Goal: Task Accomplishment & Management: Use online tool/utility

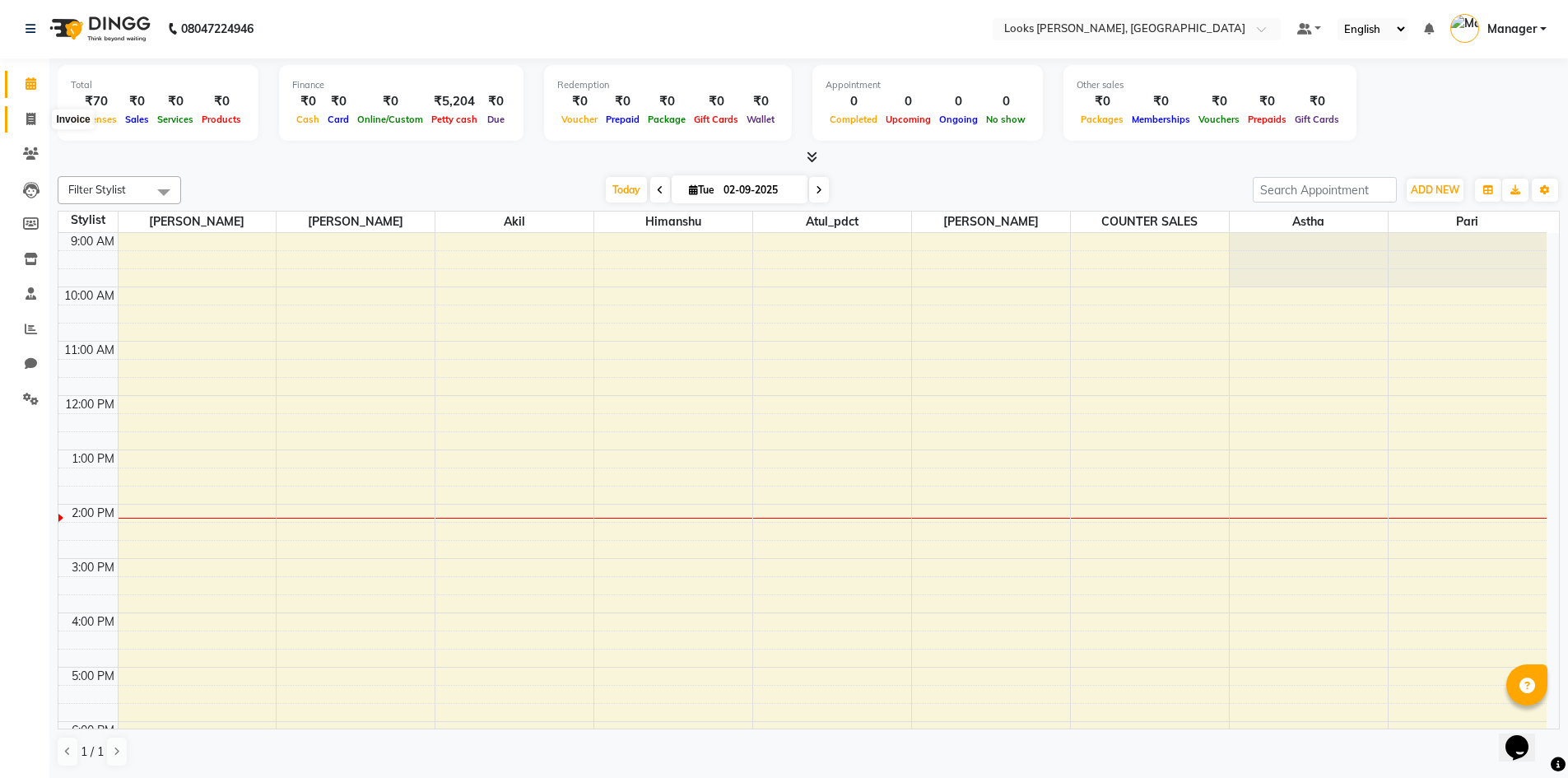
click at [24, 115] on span at bounding box center [31, 120] width 29 height 19
select select "service"
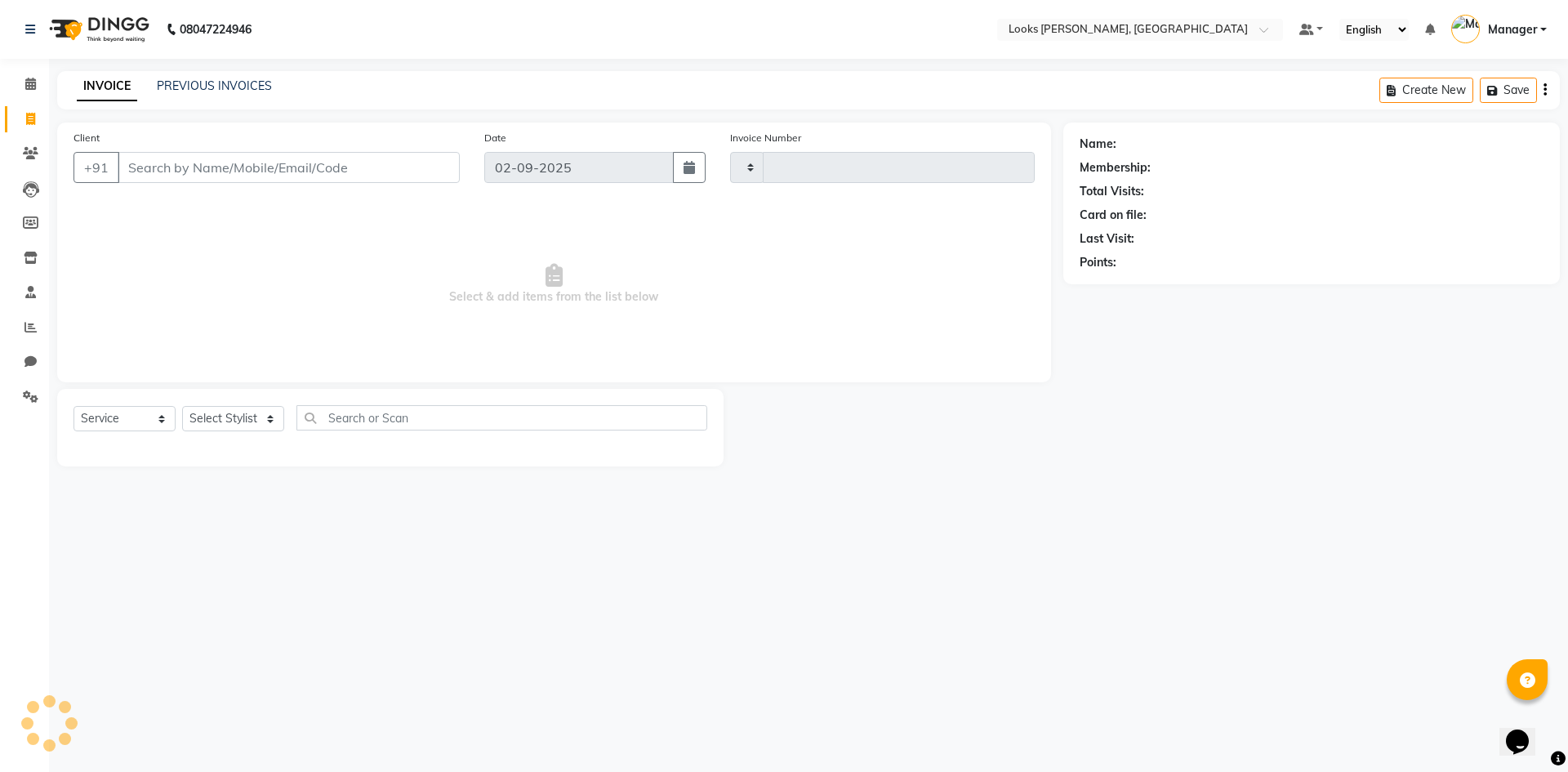
type input "1072"
select select "6017"
click at [182, 173] on input "Client" at bounding box center [289, 167] width 343 height 31
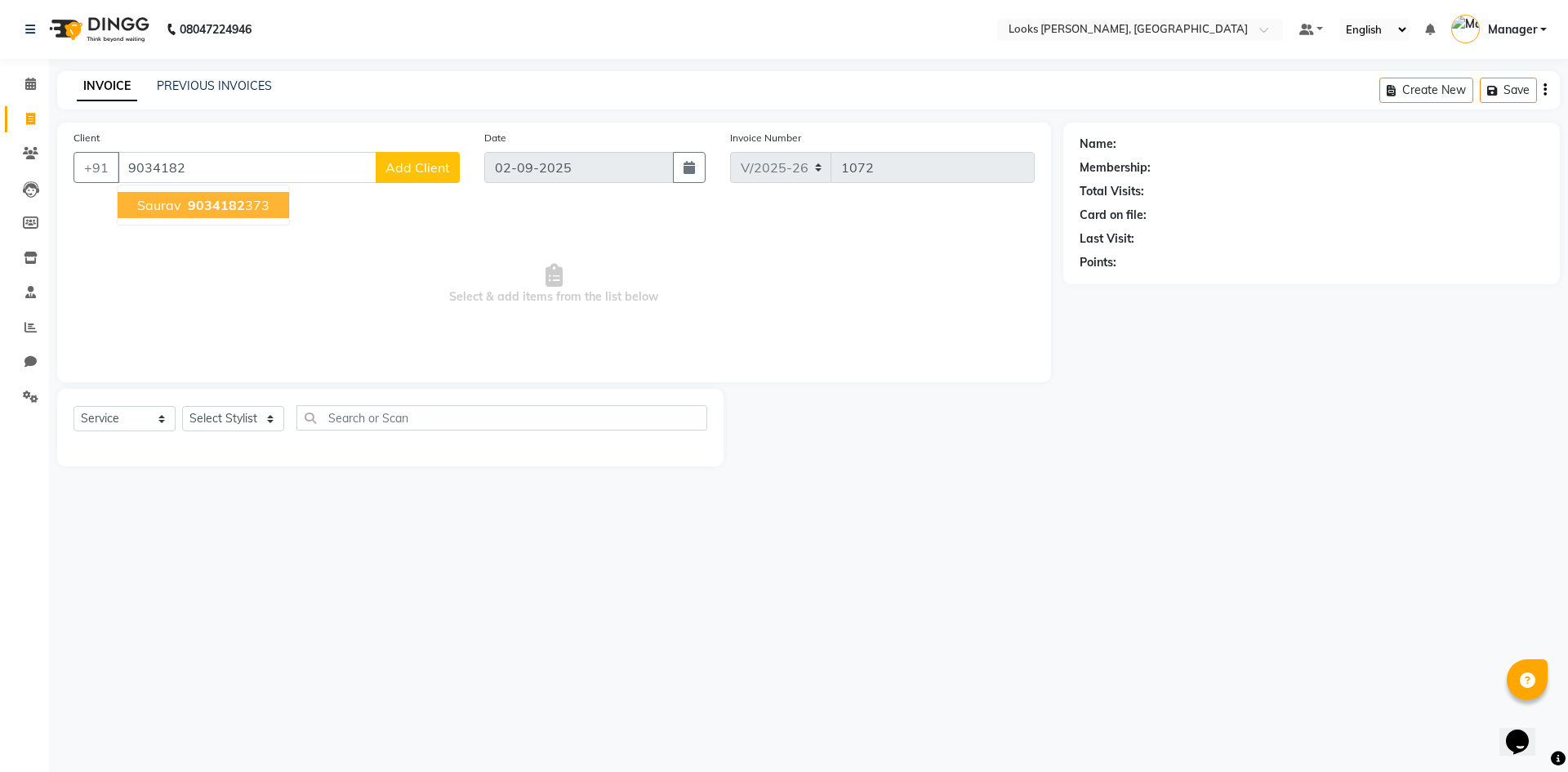
click at [247, 208] on ngb-highlight "9034182 373" at bounding box center [227, 205] width 85 height 16
type input "9034182373"
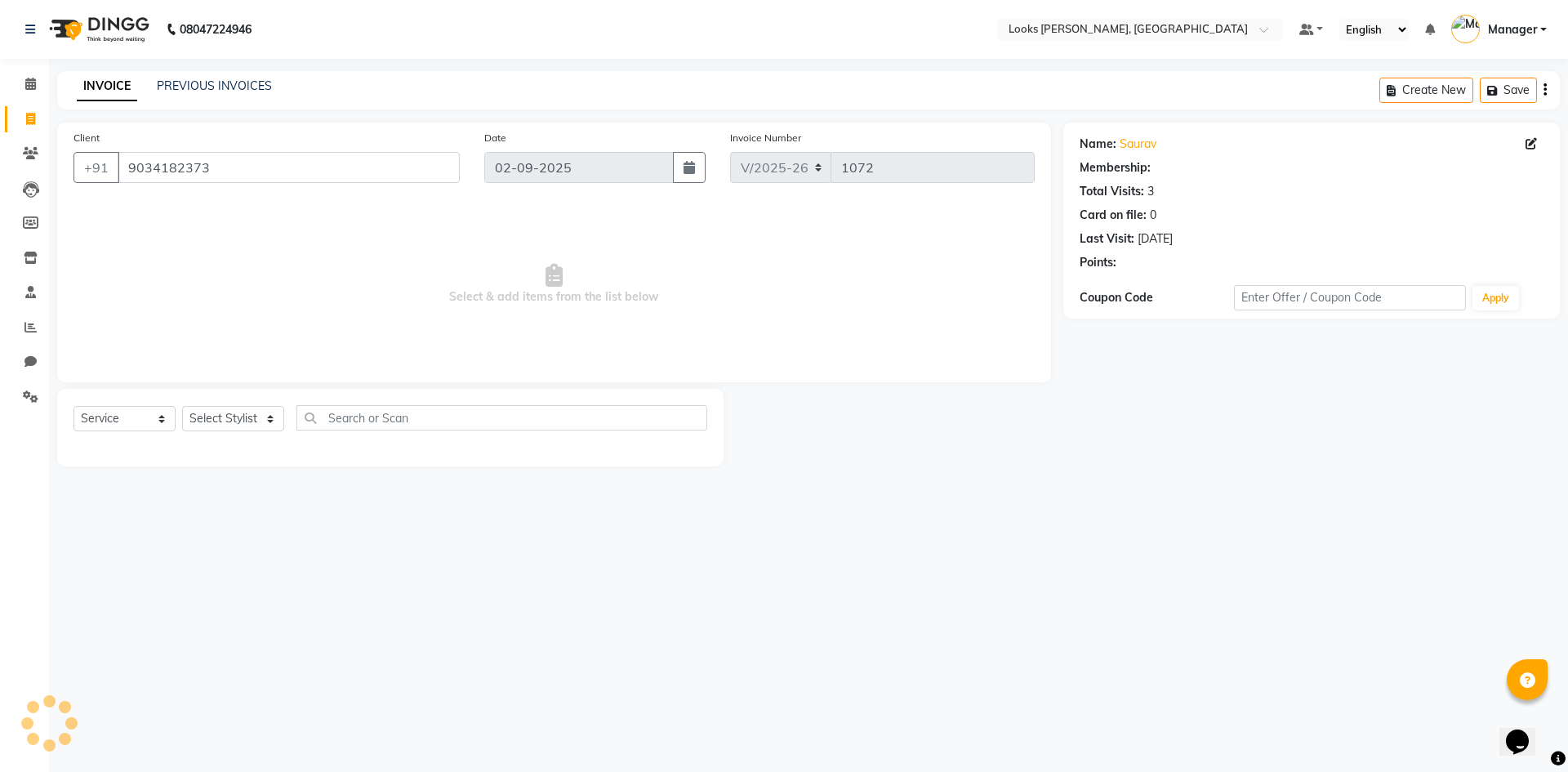
select select "1: Object"
click at [1140, 146] on link "Saurav" at bounding box center [1138, 144] width 36 height 17
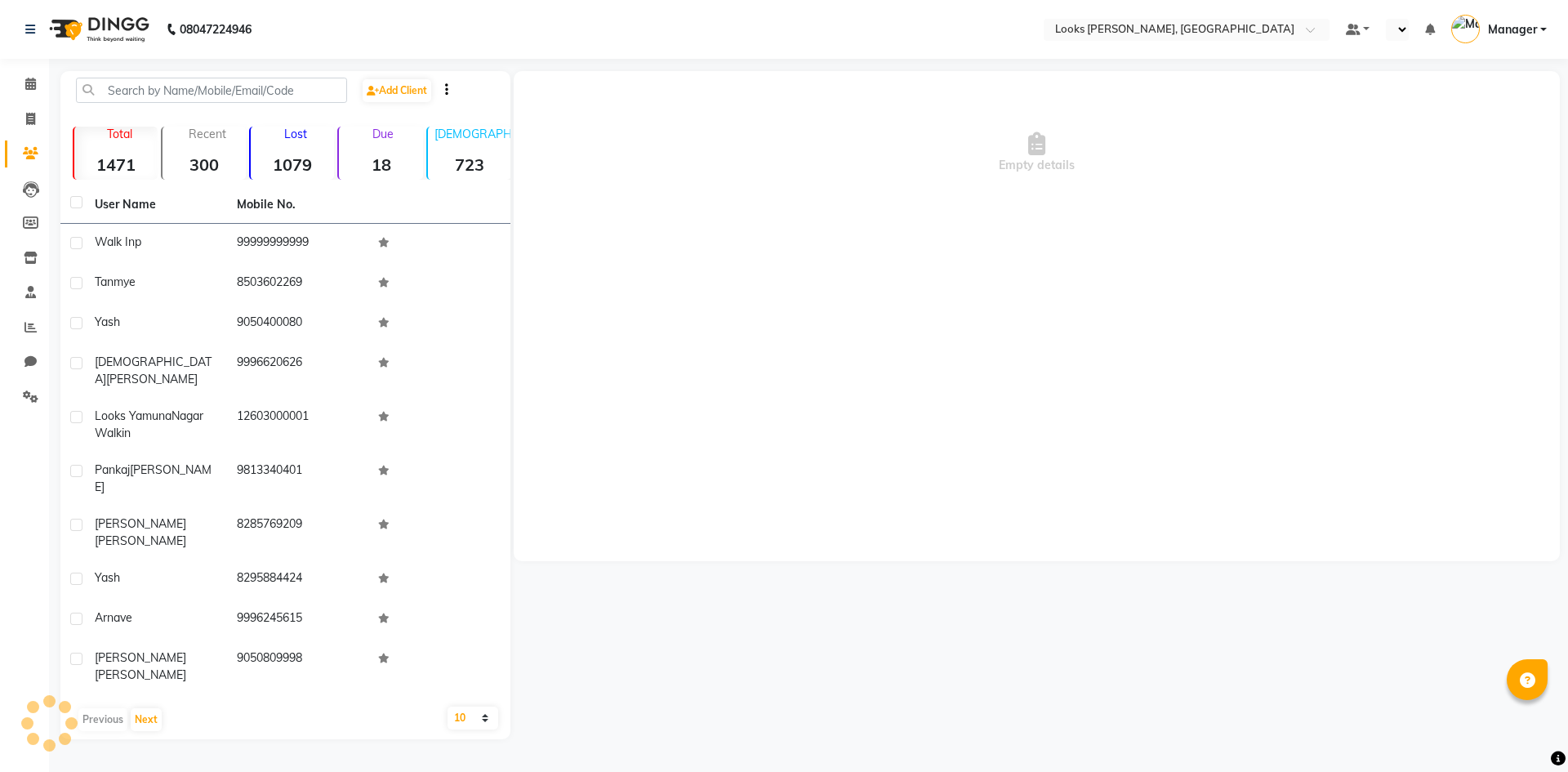
select select "en"
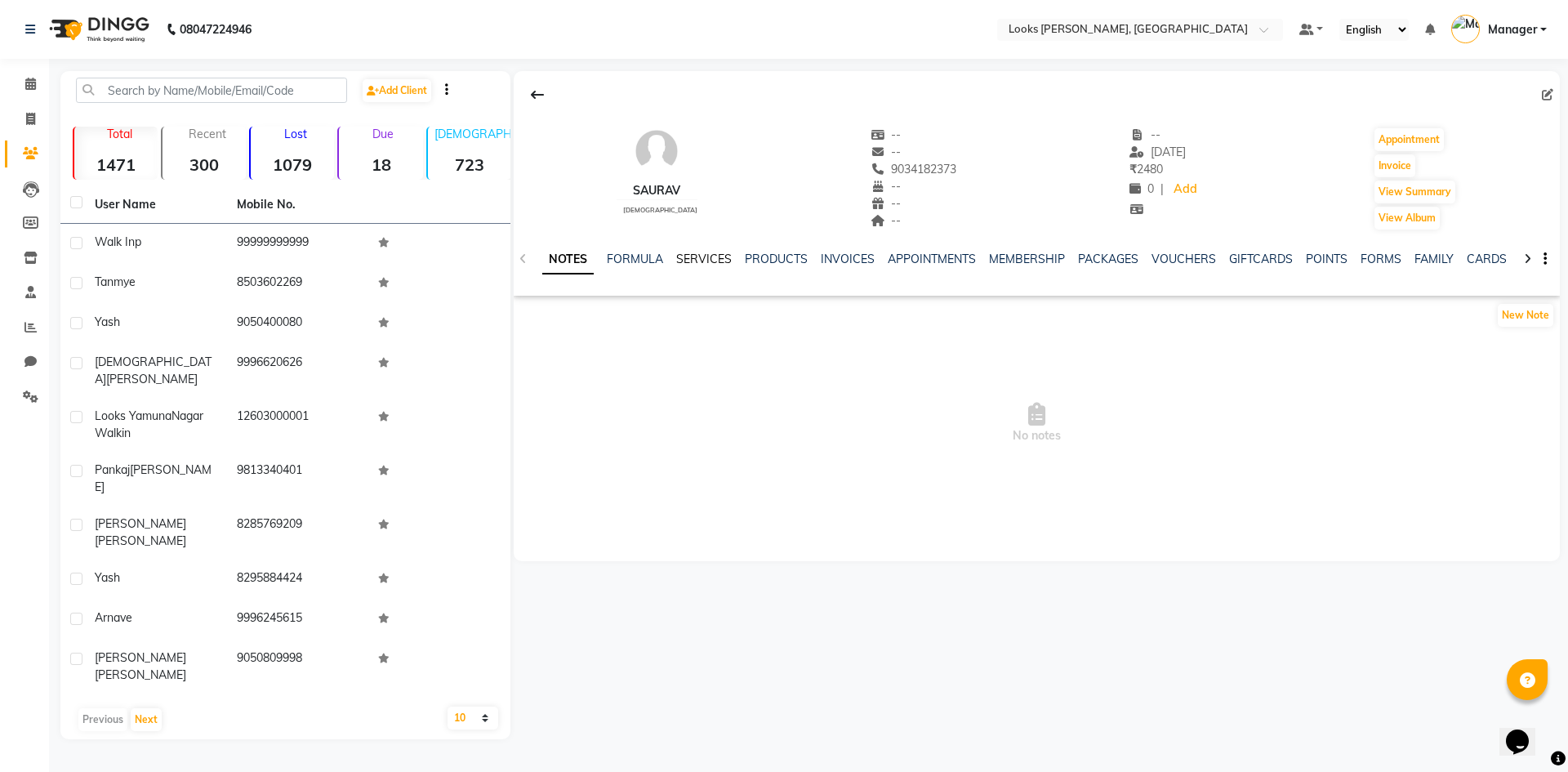
click at [696, 259] on link "SERVICES" at bounding box center [704, 258] width 56 height 15
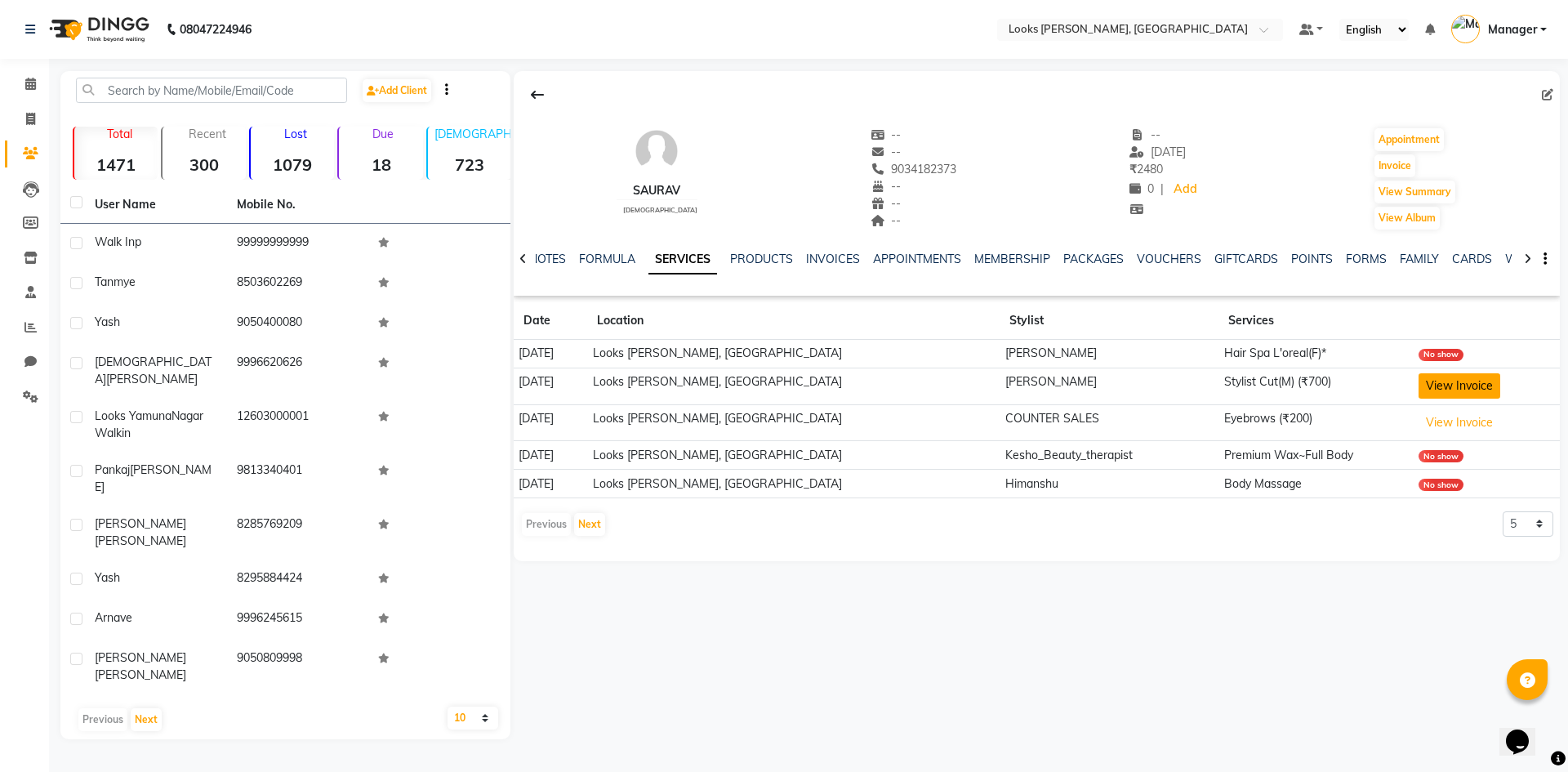
click at [1455, 393] on button "View Invoice" at bounding box center [1460, 385] width 82 height 25
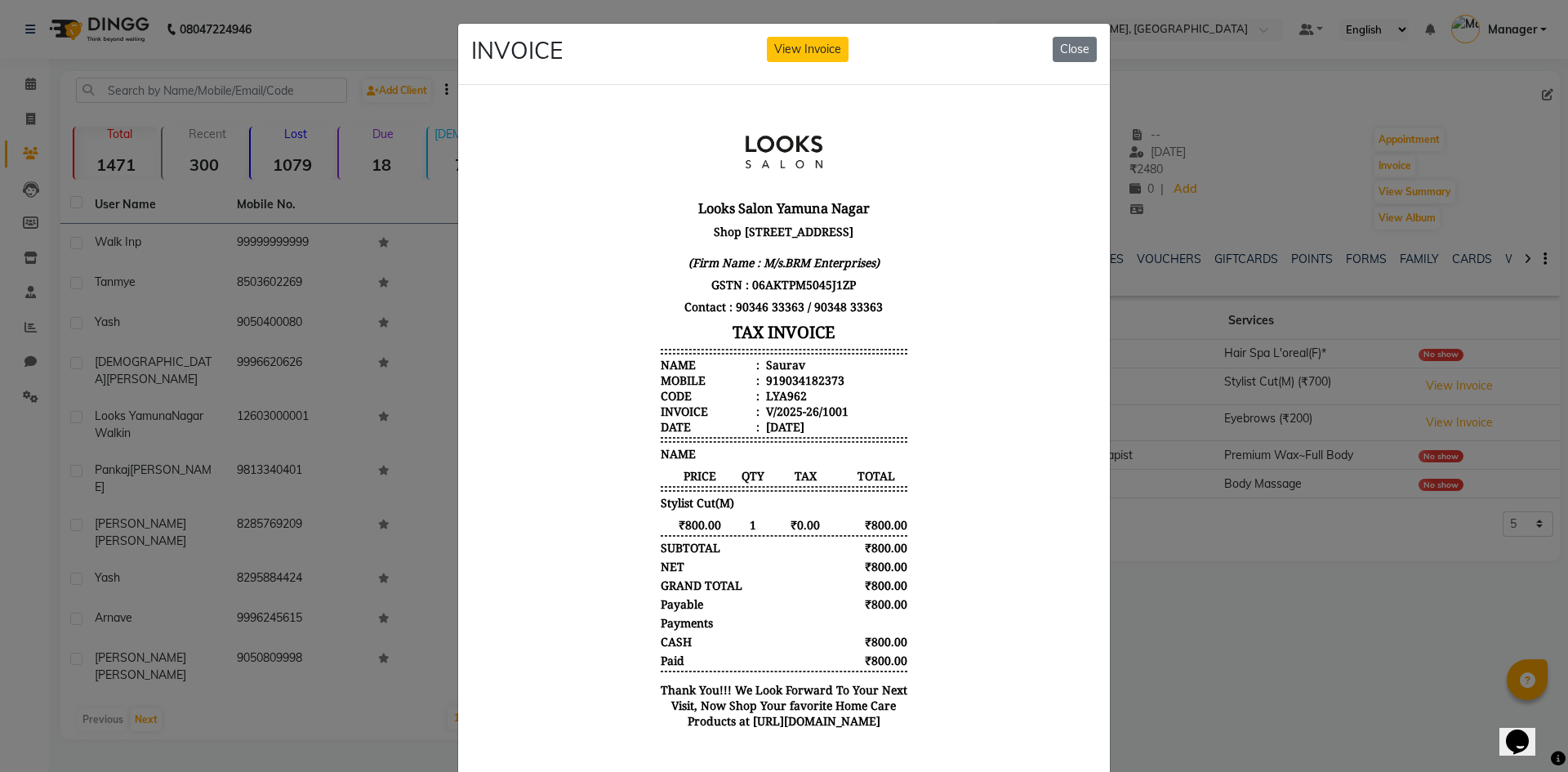
scroll to position [13, 0]
click at [1176, 662] on ngb-modal-window "INVOICE View Invoice Close" at bounding box center [784, 386] width 1568 height 772
